Goal: Transaction & Acquisition: Purchase product/service

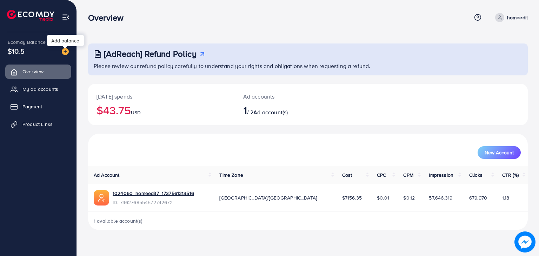
click at [65, 52] on img at bounding box center [65, 51] width 7 height 7
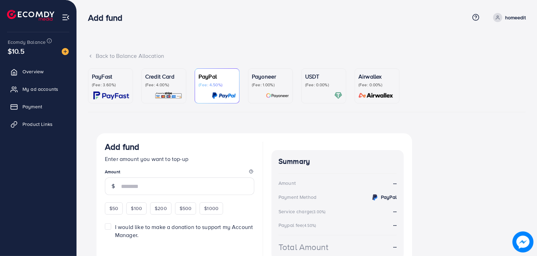
click at [173, 79] on p "Credit Card" at bounding box center [163, 76] width 37 height 8
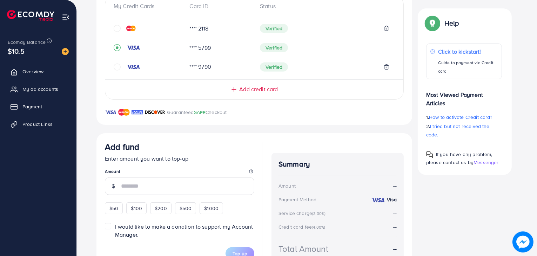
scroll to position [205, 0]
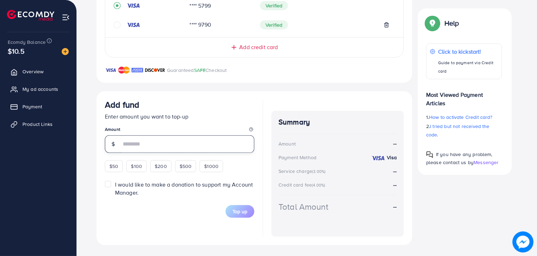
click at [161, 146] on input "number" at bounding box center [187, 144] width 133 height 18
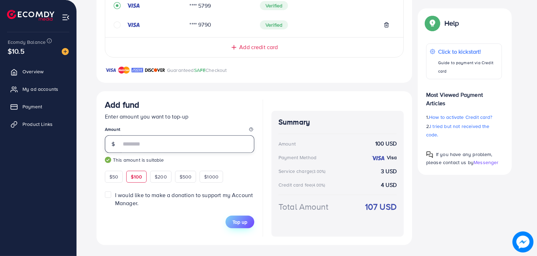
type input "***"
click at [236, 223] on span "Top up" at bounding box center [240, 222] width 15 height 7
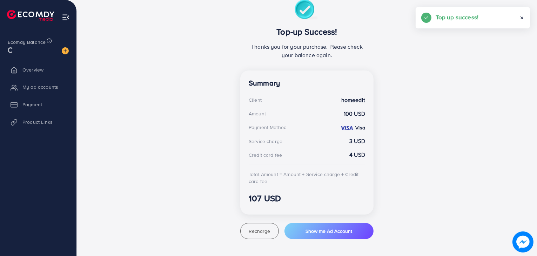
scroll to position [133, 0]
click at [48, 77] on ul "Overview My ad accounts Payment Product Links" at bounding box center [38, 98] width 76 height 77
click at [43, 74] on span "Overview" at bounding box center [34, 71] width 21 height 7
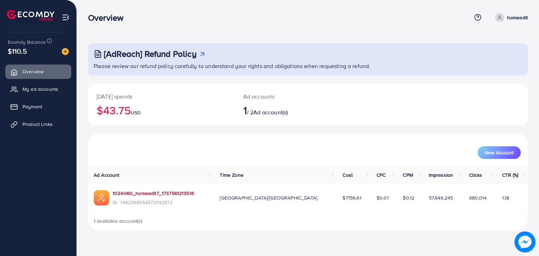
click at [136, 192] on link "1024060_homeedit7_1737561213516" at bounding box center [153, 193] width 81 height 7
click at [36, 92] on span "My ad accounts" at bounding box center [42, 89] width 36 height 7
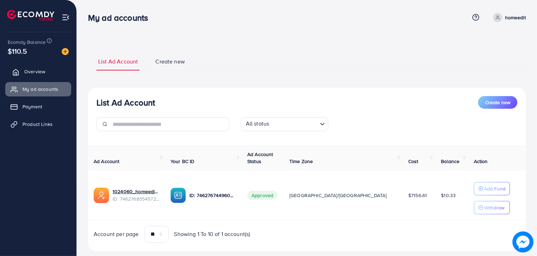
click at [47, 71] on link "Overview" at bounding box center [38, 72] width 66 height 14
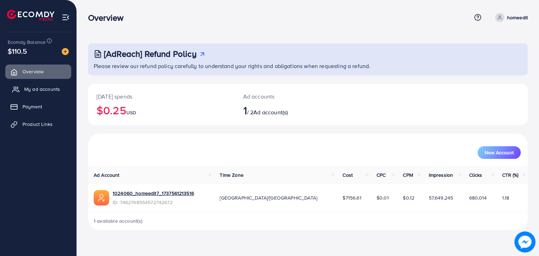
click at [22, 86] on link "My ad accounts" at bounding box center [38, 89] width 66 height 14
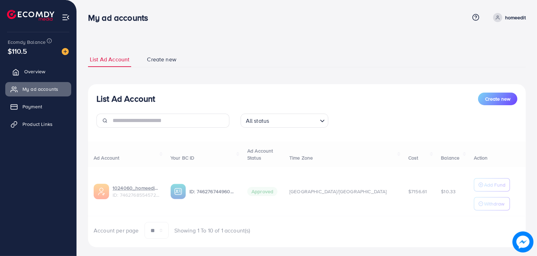
click at [31, 77] on link "Overview" at bounding box center [38, 72] width 66 height 14
